Goal: Task Accomplishment & Management: Manage account settings

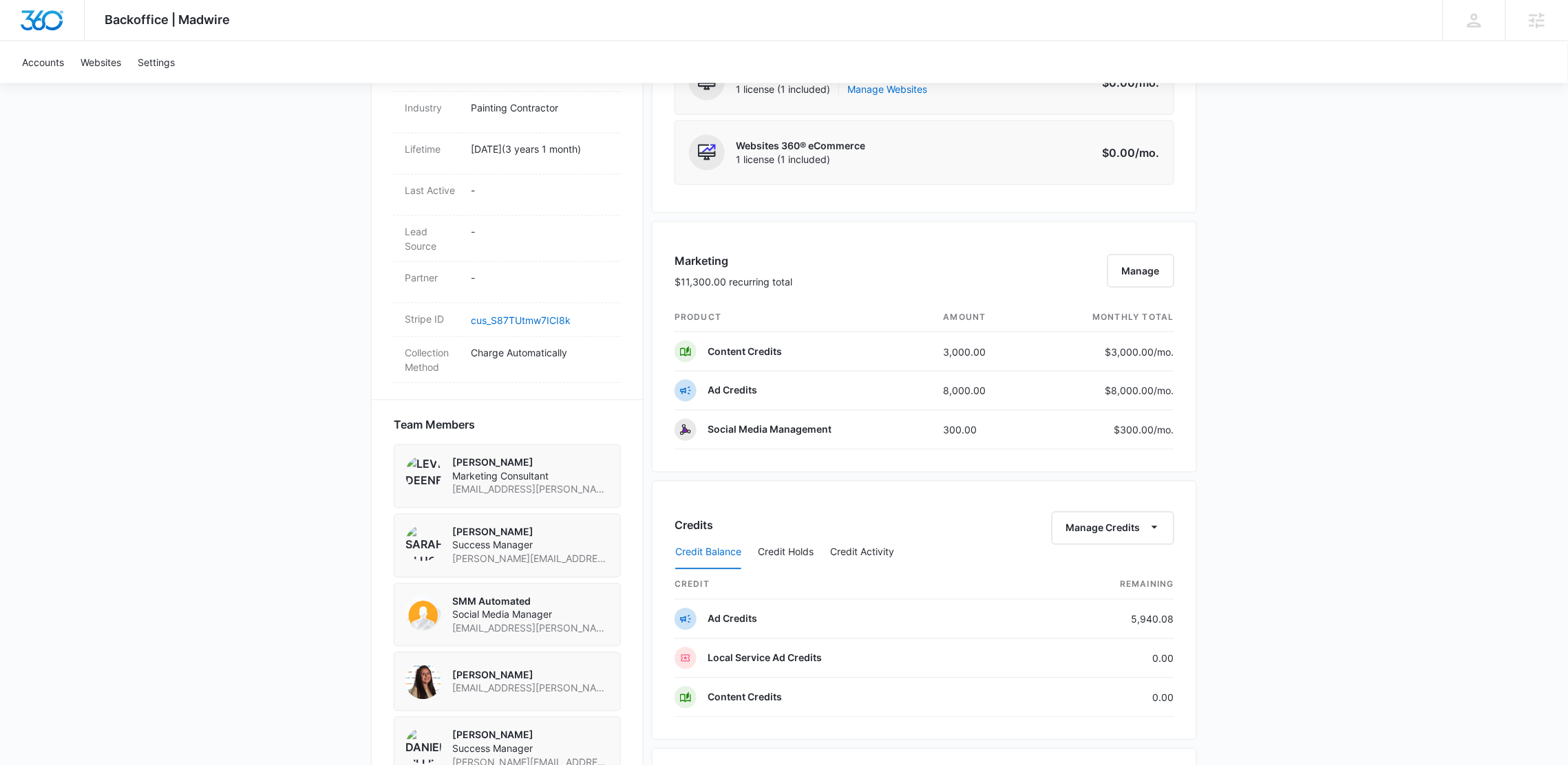
scroll to position [679, 0]
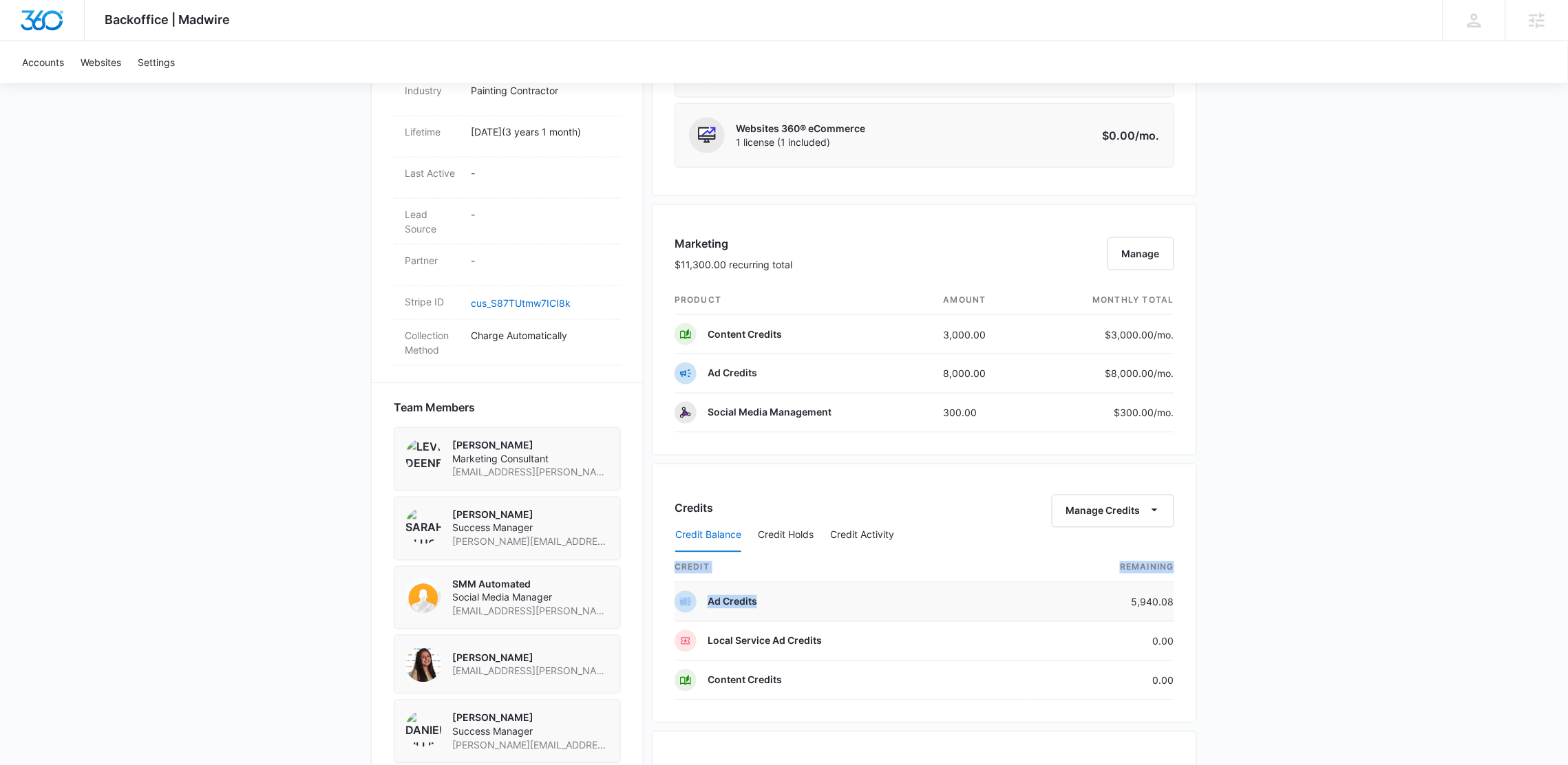
drag, startPoint x: 1244, startPoint y: 607, endPoint x: 1079, endPoint y: 611, distance: 165.0
click at [1079, 611] on div "Backoffice | Madwire Apps Settings [PERSON_NAME] [PERSON_NAME][EMAIL_ADDRESS][P…" at bounding box center [784, 268] width 1568 height 1893
drag, startPoint x: 1334, startPoint y: 547, endPoint x: 1333, endPoint y: 576, distance: 29.0
click at [1334, 547] on div "Backoffice | Madwire Apps Settings [PERSON_NAME] [PERSON_NAME][EMAIL_ADDRESS][P…" at bounding box center [784, 268] width 1568 height 1893
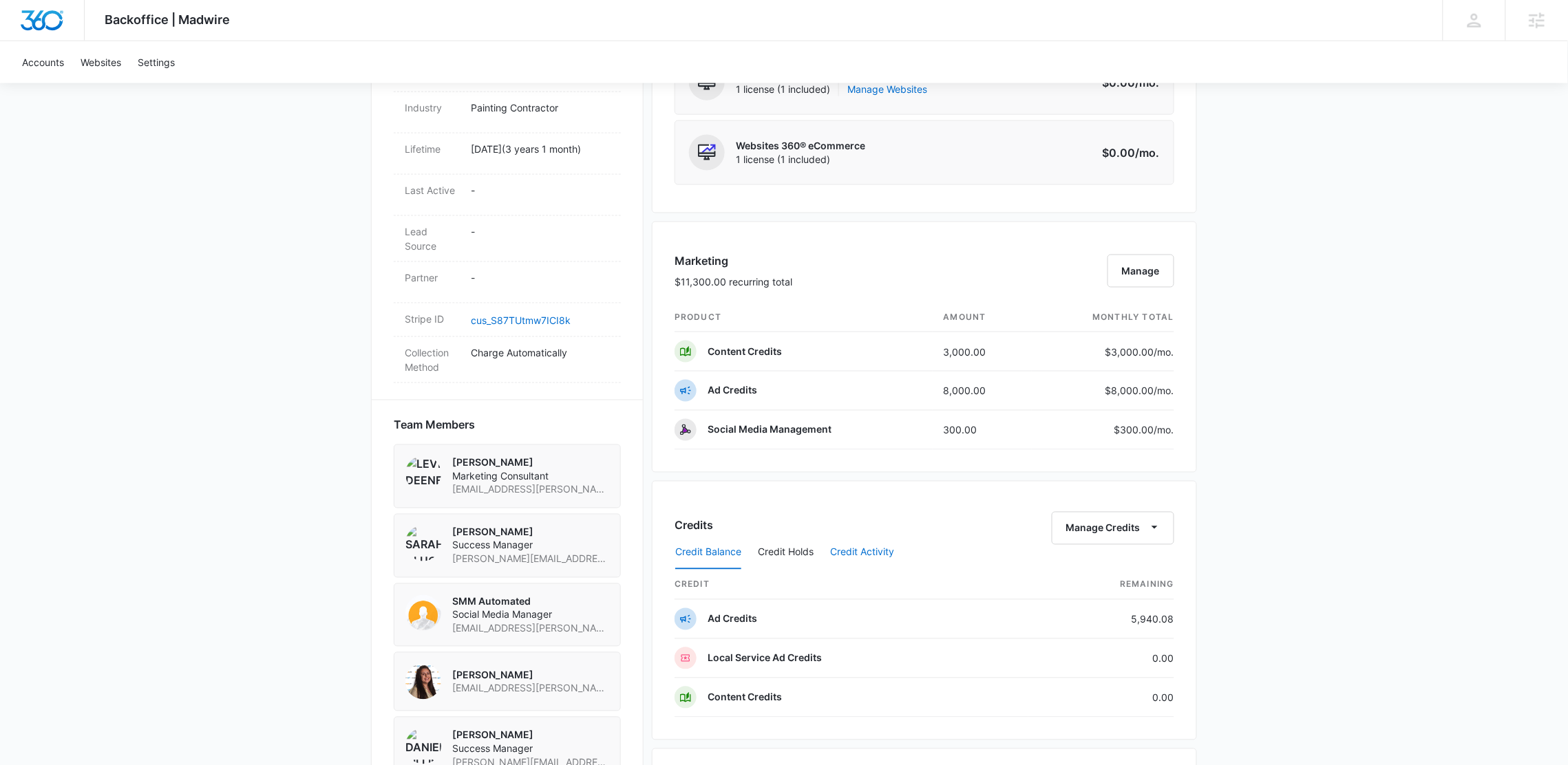
scroll to position [645, 0]
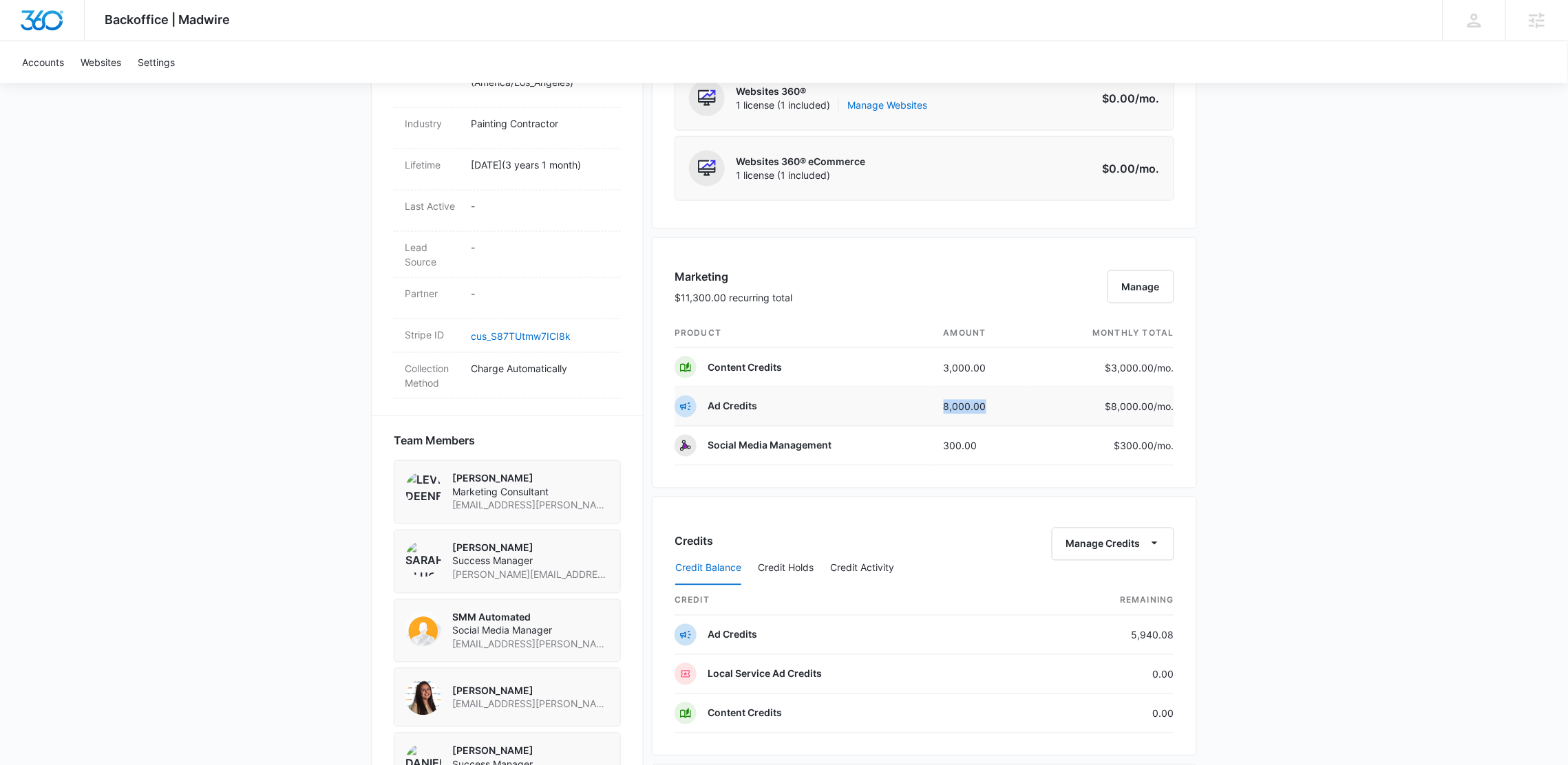
drag, startPoint x: 1026, startPoint y: 412, endPoint x: 875, endPoint y: 412, distance: 151.0
click at [875, 412] on tr "Ad Credits 8,000.00 $8,000.00 /mo." at bounding box center [924, 407] width 499 height 39
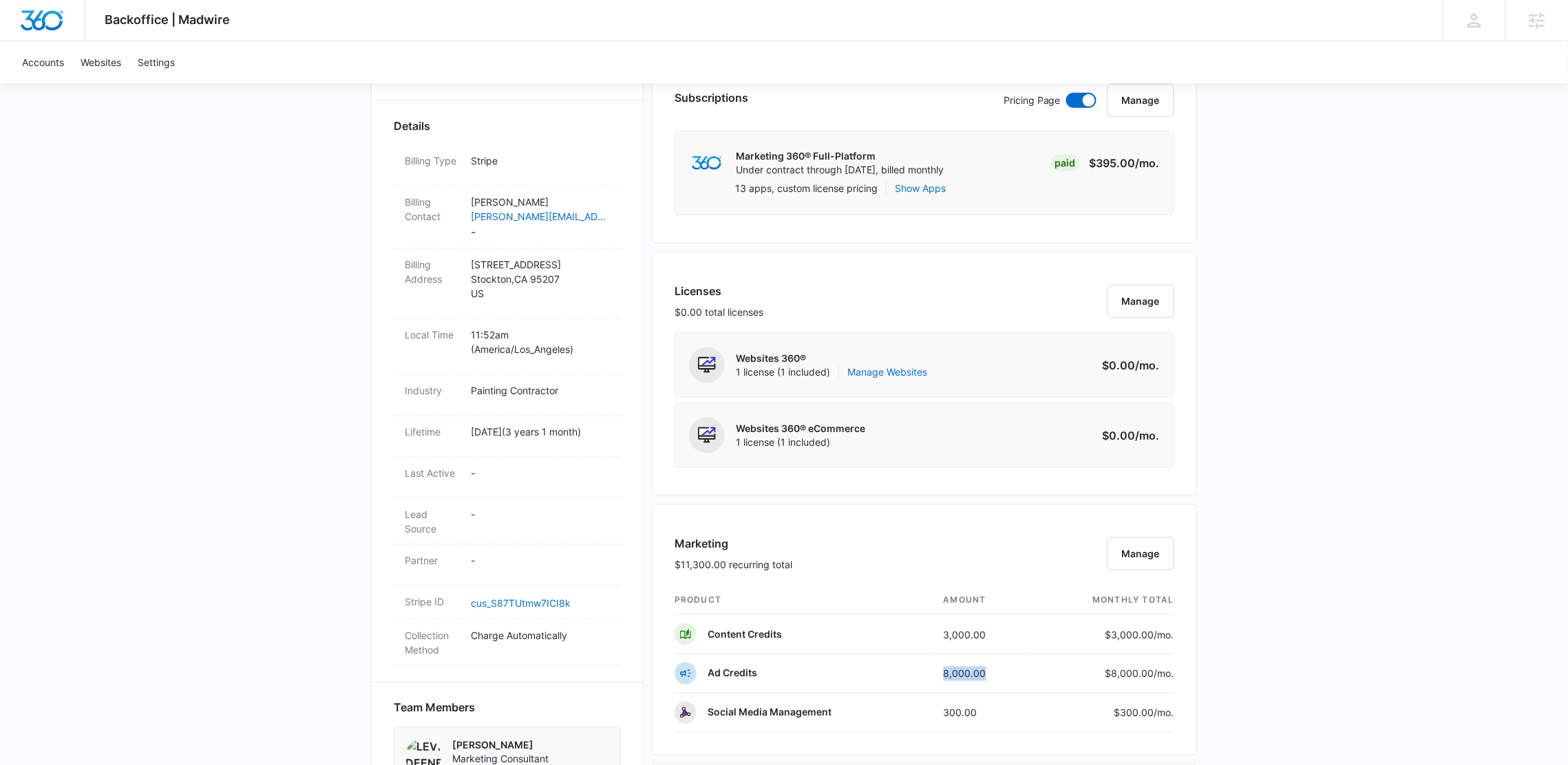
scroll to position [603, 0]
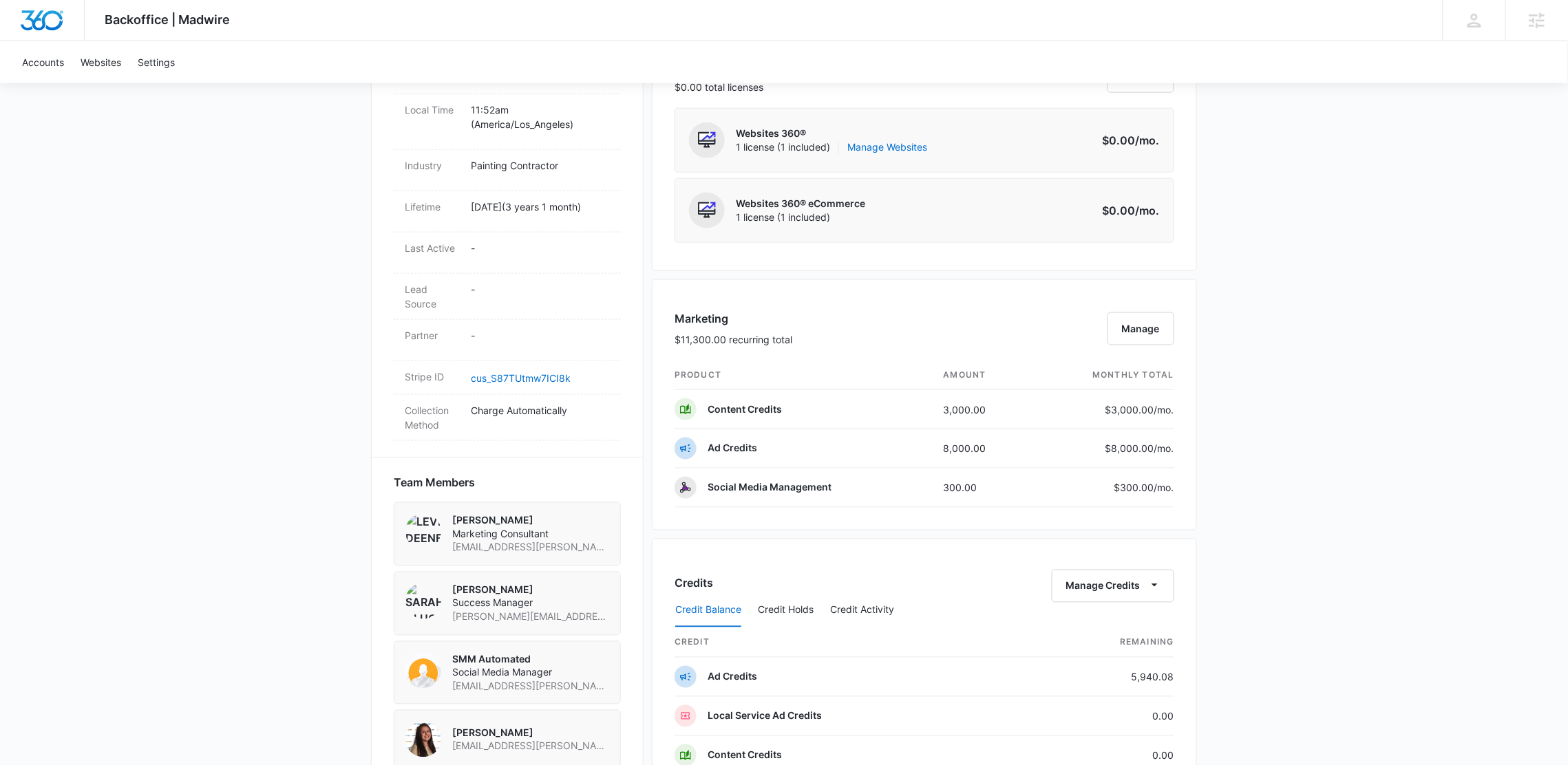
click at [1221, 637] on div "Backoffice | Madwire Apps Settings [PERSON_NAME] [PERSON_NAME][EMAIL_ADDRESS][P…" at bounding box center [784, 343] width 1568 height 1893
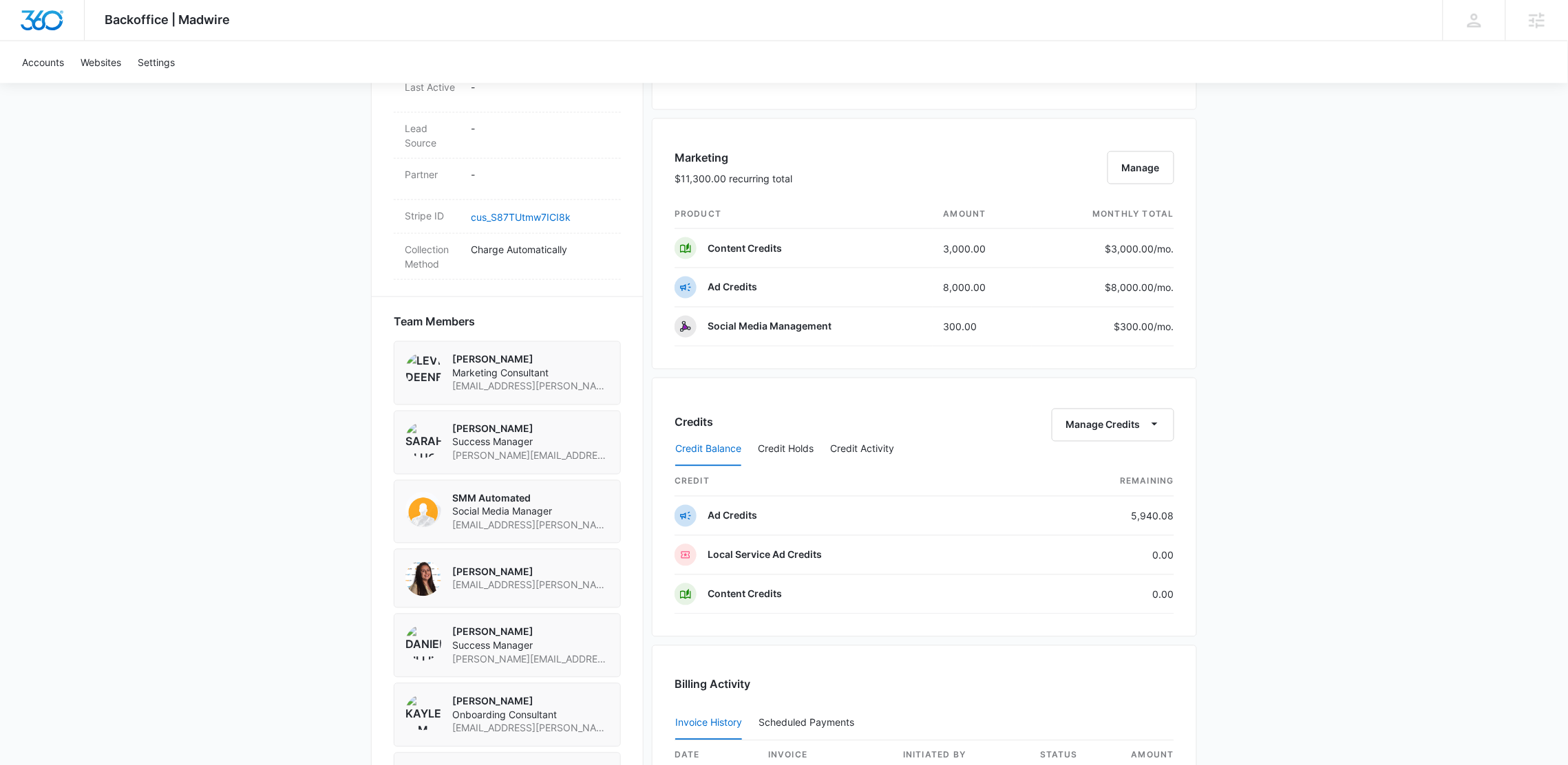
click at [1220, 637] on div "Backoffice | Madwire Apps Settings [PERSON_NAME] [PERSON_NAME][EMAIL_ADDRESS][P…" at bounding box center [784, 182] width 1568 height 1893
drag, startPoint x: 1182, startPoint y: 515, endPoint x: 1087, endPoint y: 508, distance: 95.3
click at [1087, 508] on div "Credits Manage Credits Credit Balance Credit Holds Credit Activity credit Remai…" at bounding box center [924, 507] width 545 height 259
click at [1355, 439] on div "Backoffice | Madwire Apps Settings [PERSON_NAME] [PERSON_NAME][EMAIL_ADDRESS][P…" at bounding box center [784, 182] width 1568 height 1893
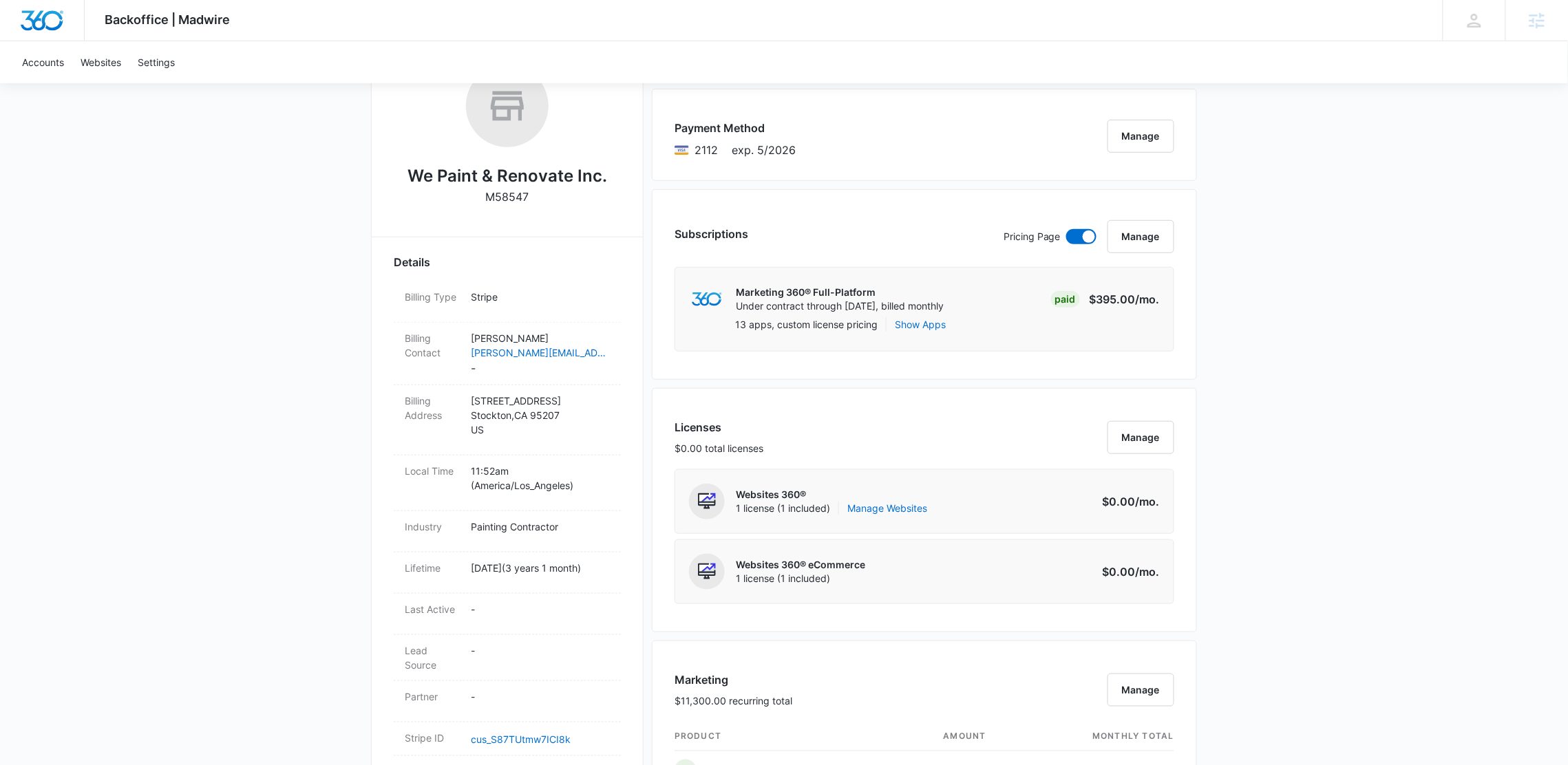
scroll to position [242, 0]
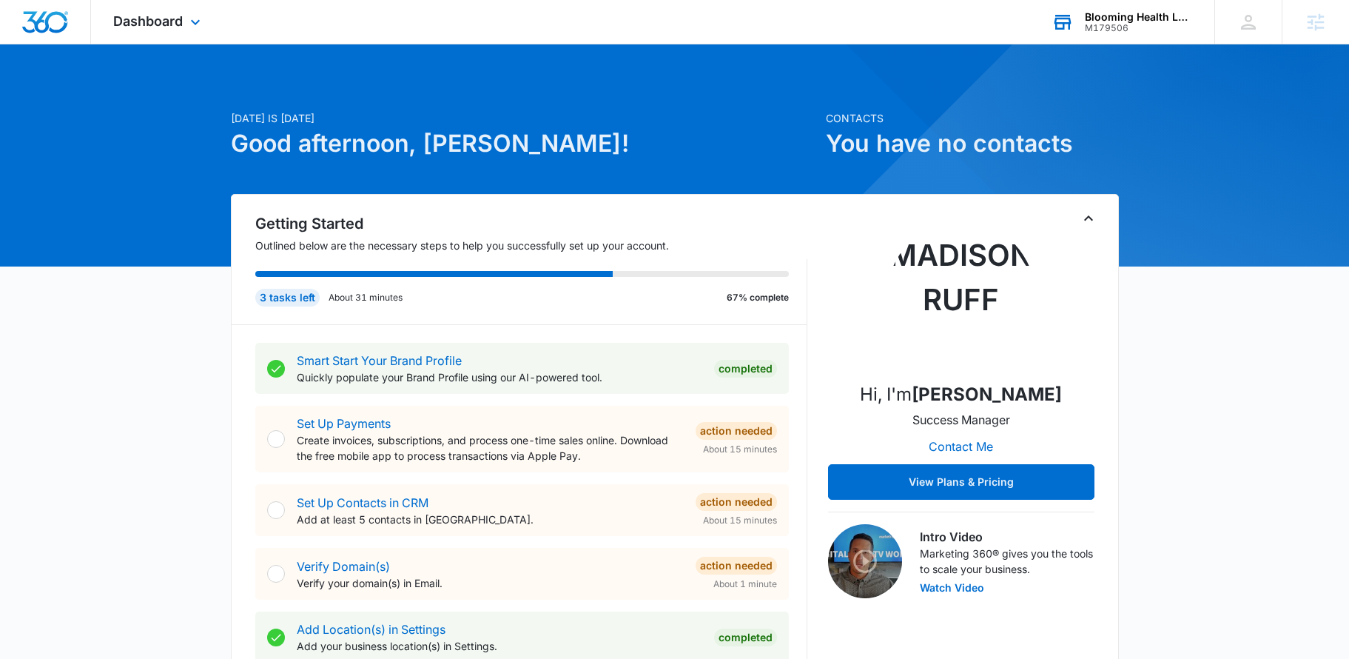
click at [1145, 15] on div "Blooming Health LLC DBA Park Ridge Pharmacy" at bounding box center [1139, 17] width 108 height 12
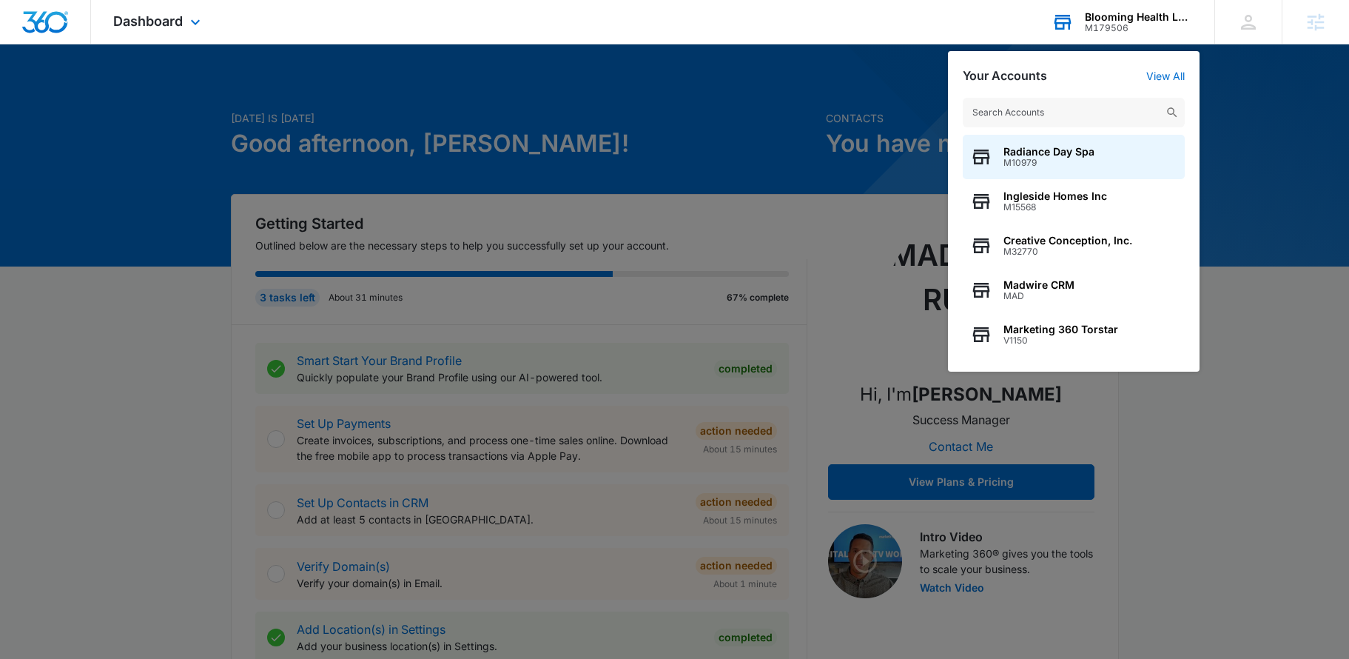
click at [1071, 118] on input "text" at bounding box center [1074, 113] width 222 height 30
type input "√"
type input "M322830"
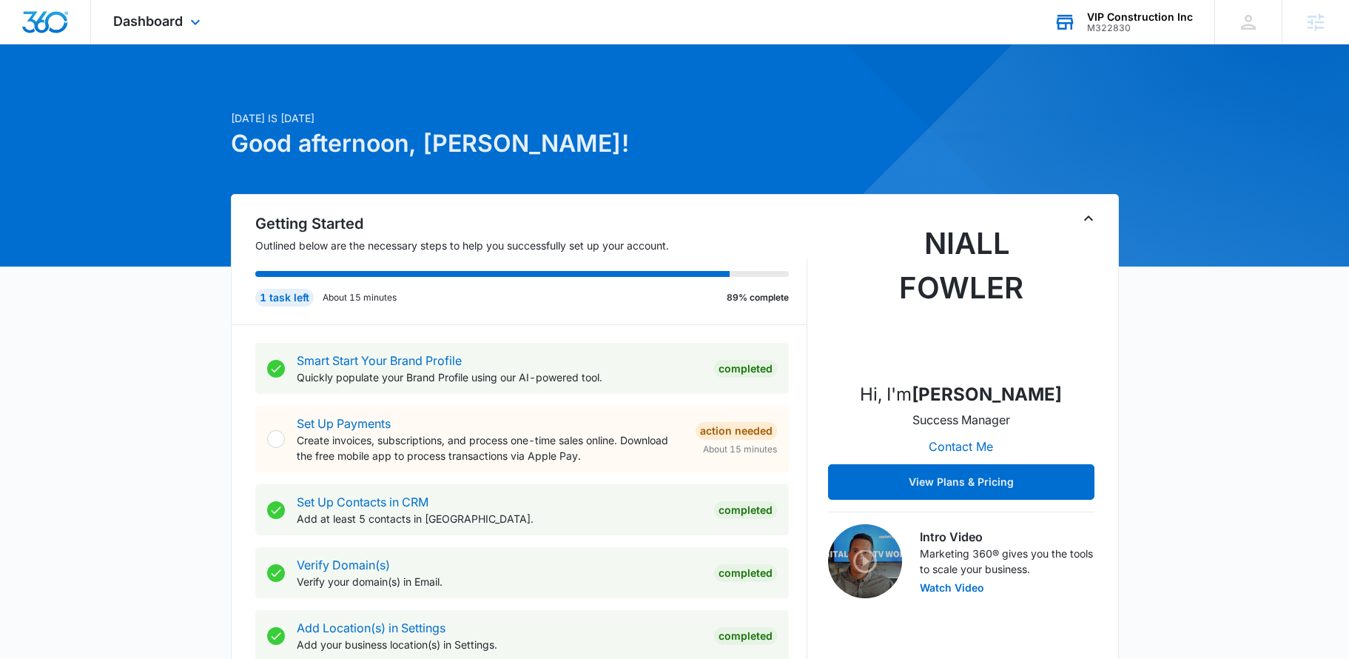
click at [172, 30] on div "Dashboard Apps Reputation Websites Forms CRM Email Social Payments POS Content …" at bounding box center [158, 22] width 135 height 44
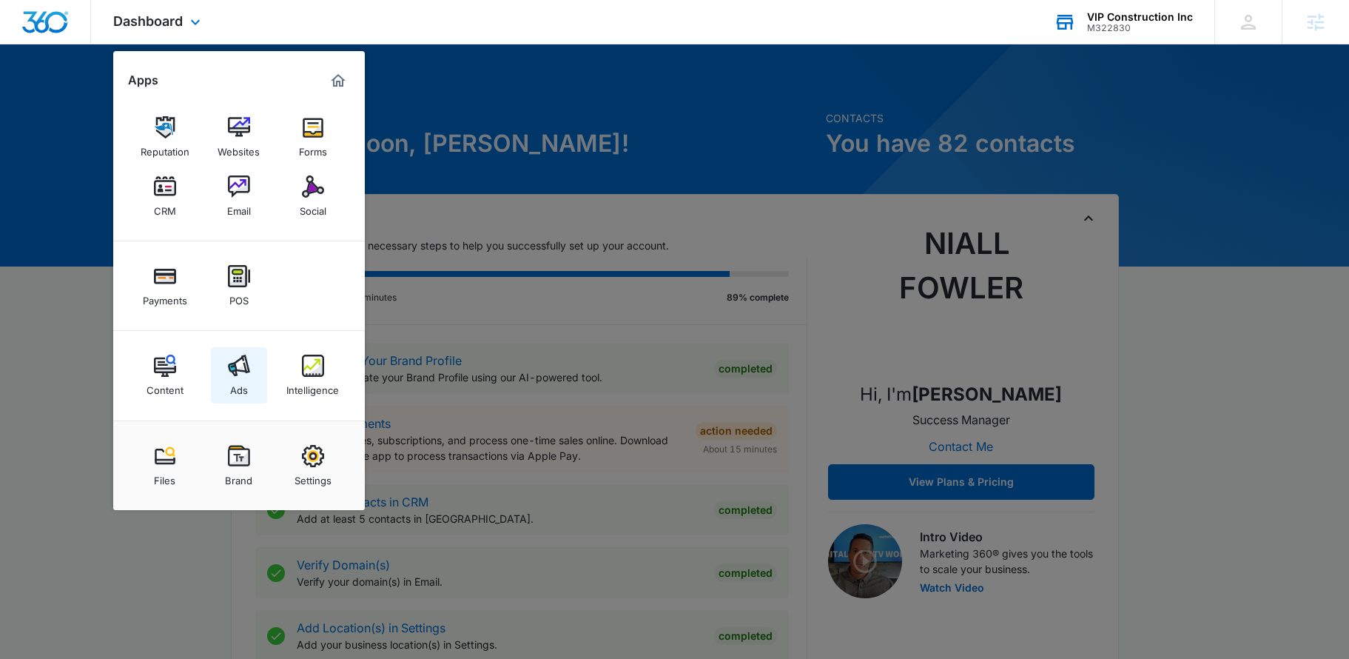
click at [246, 369] on img at bounding box center [239, 366] width 22 height 22
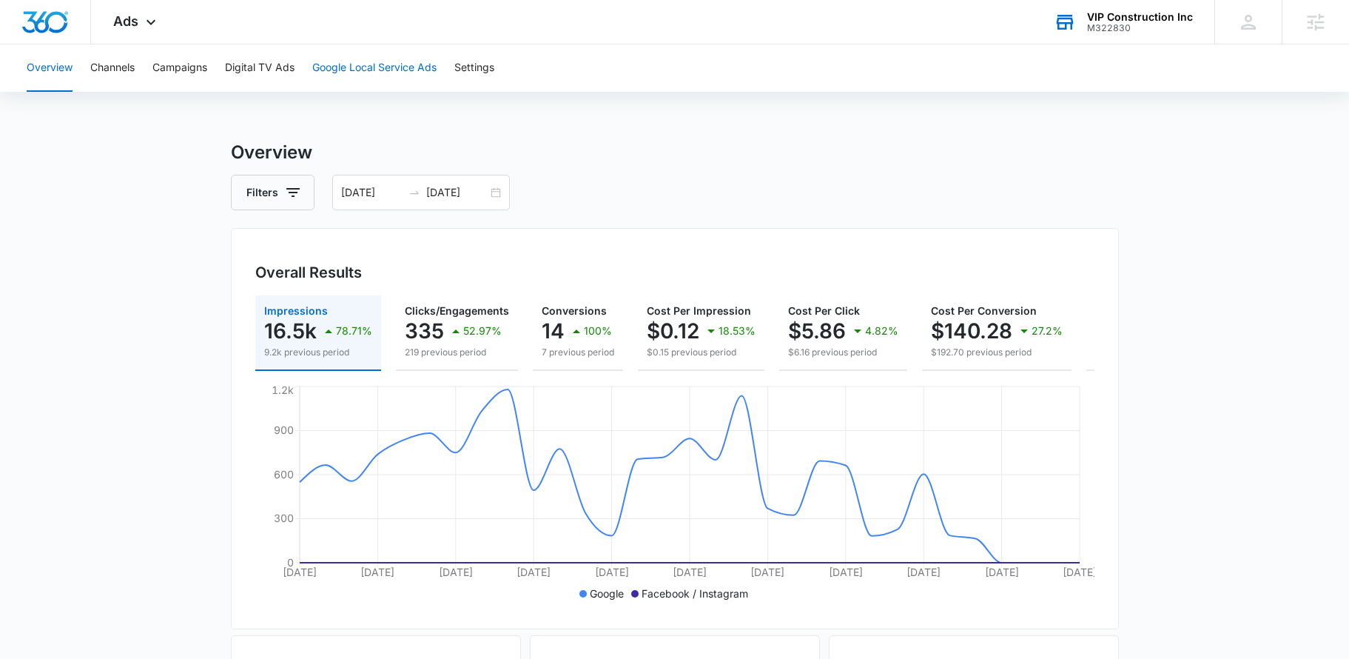
click at [397, 66] on button "Google Local Service Ads" at bounding box center [374, 67] width 124 height 47
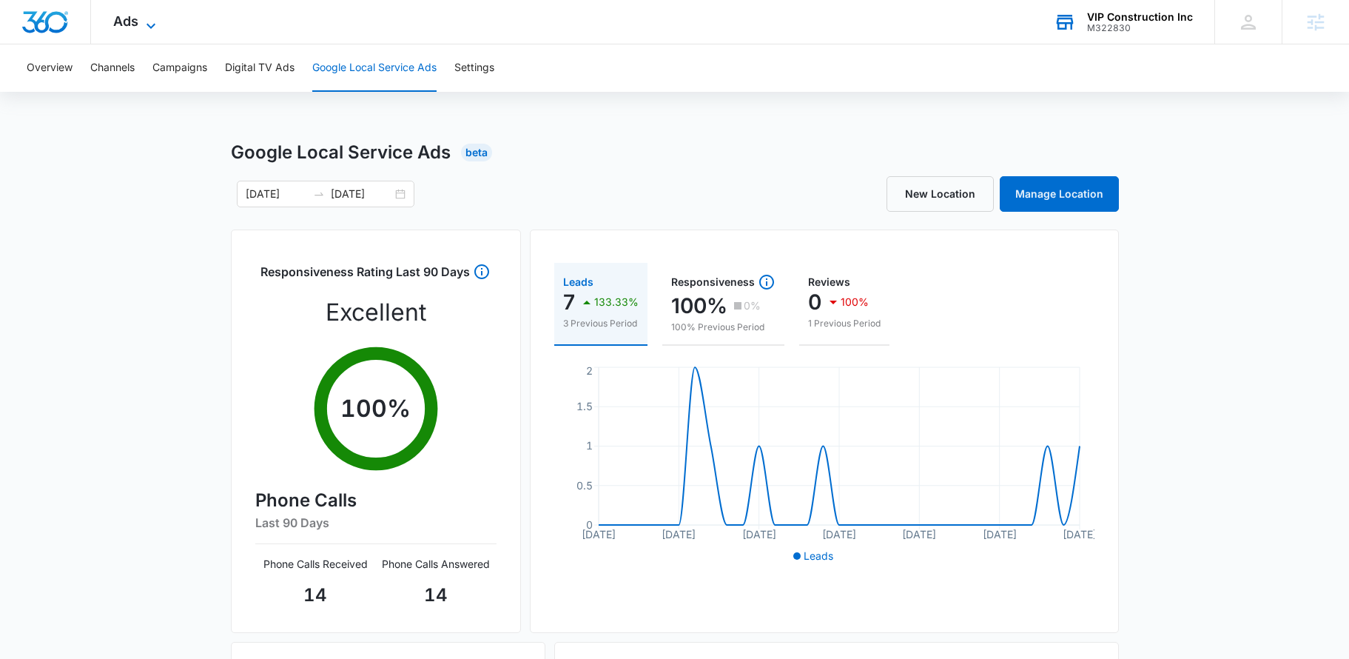
click at [113, 21] on span "Ads" at bounding box center [125, 21] width 25 height 16
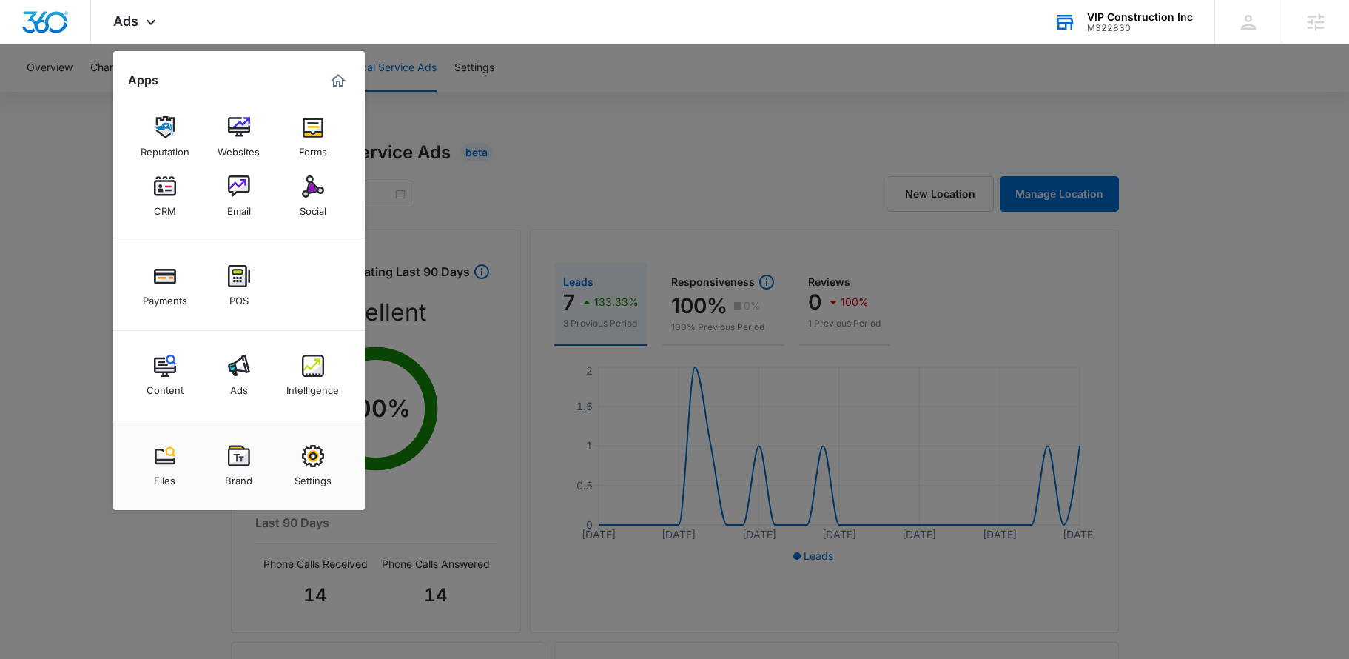
click at [14, 251] on div at bounding box center [674, 329] width 1349 height 659
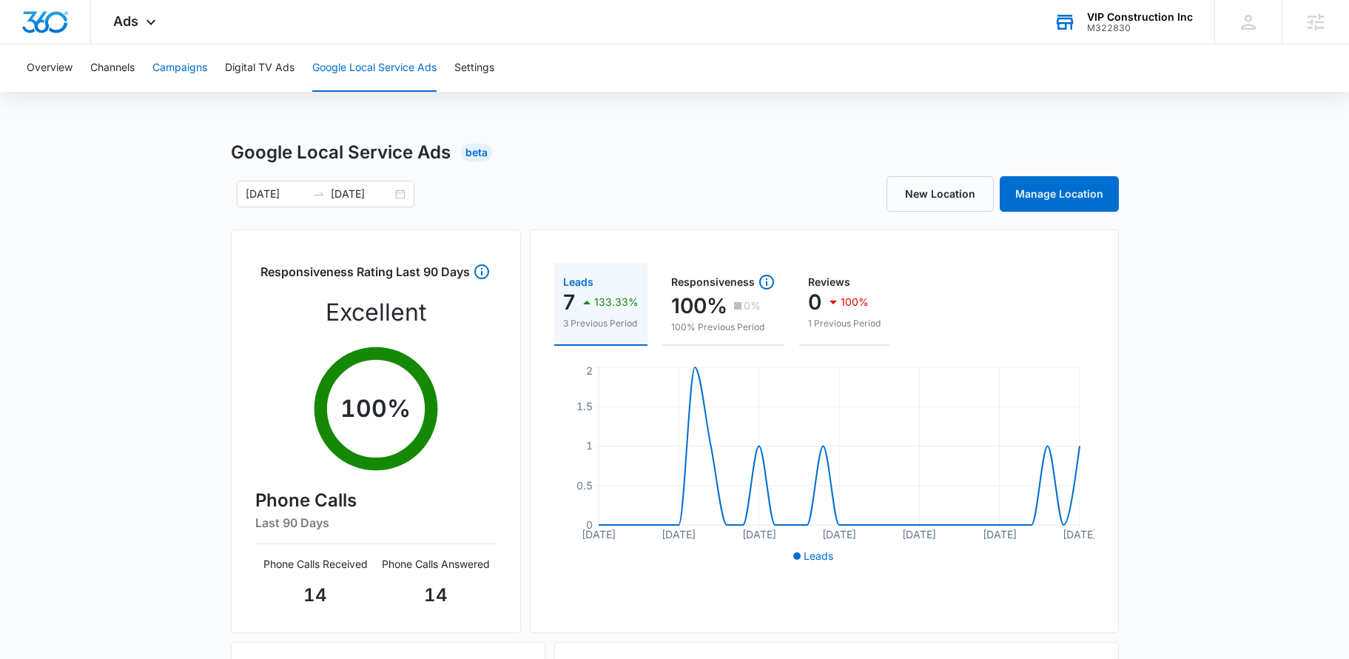
click at [189, 61] on button "Campaigns" at bounding box center [179, 67] width 55 height 47
